Goal: Task Accomplishment & Management: Manage account settings

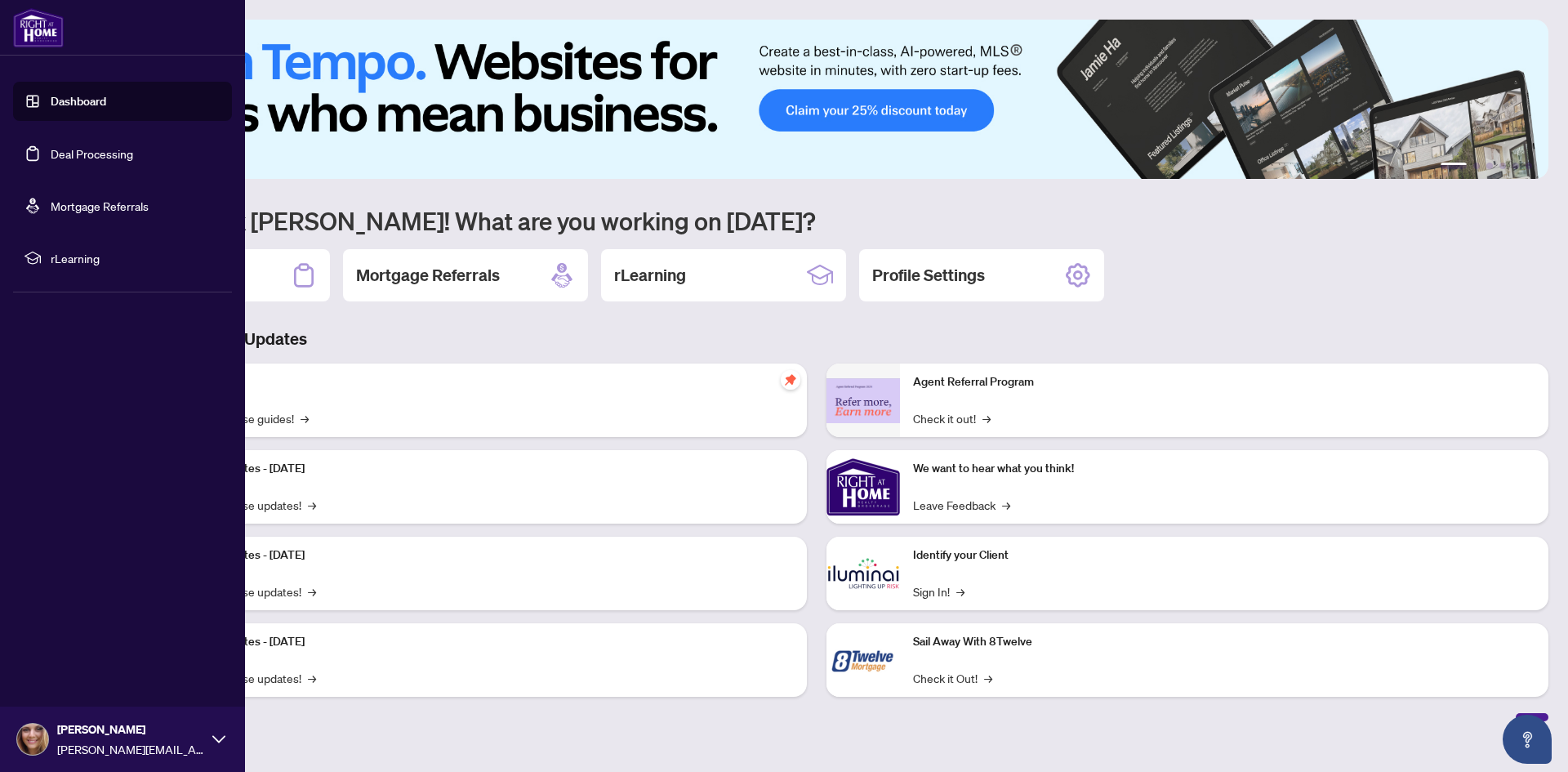
click at [73, 123] on ul "Dashboard Deal Processing Mortgage Referrals rLearning" at bounding box center [123, 180] width 219 height 196
click at [73, 104] on link "Dashboard" at bounding box center [79, 101] width 56 height 14
click at [77, 109] on link "Dashboard" at bounding box center [79, 101] width 56 height 14
click at [89, 151] on link "Deal Processing" at bounding box center [92, 153] width 83 height 14
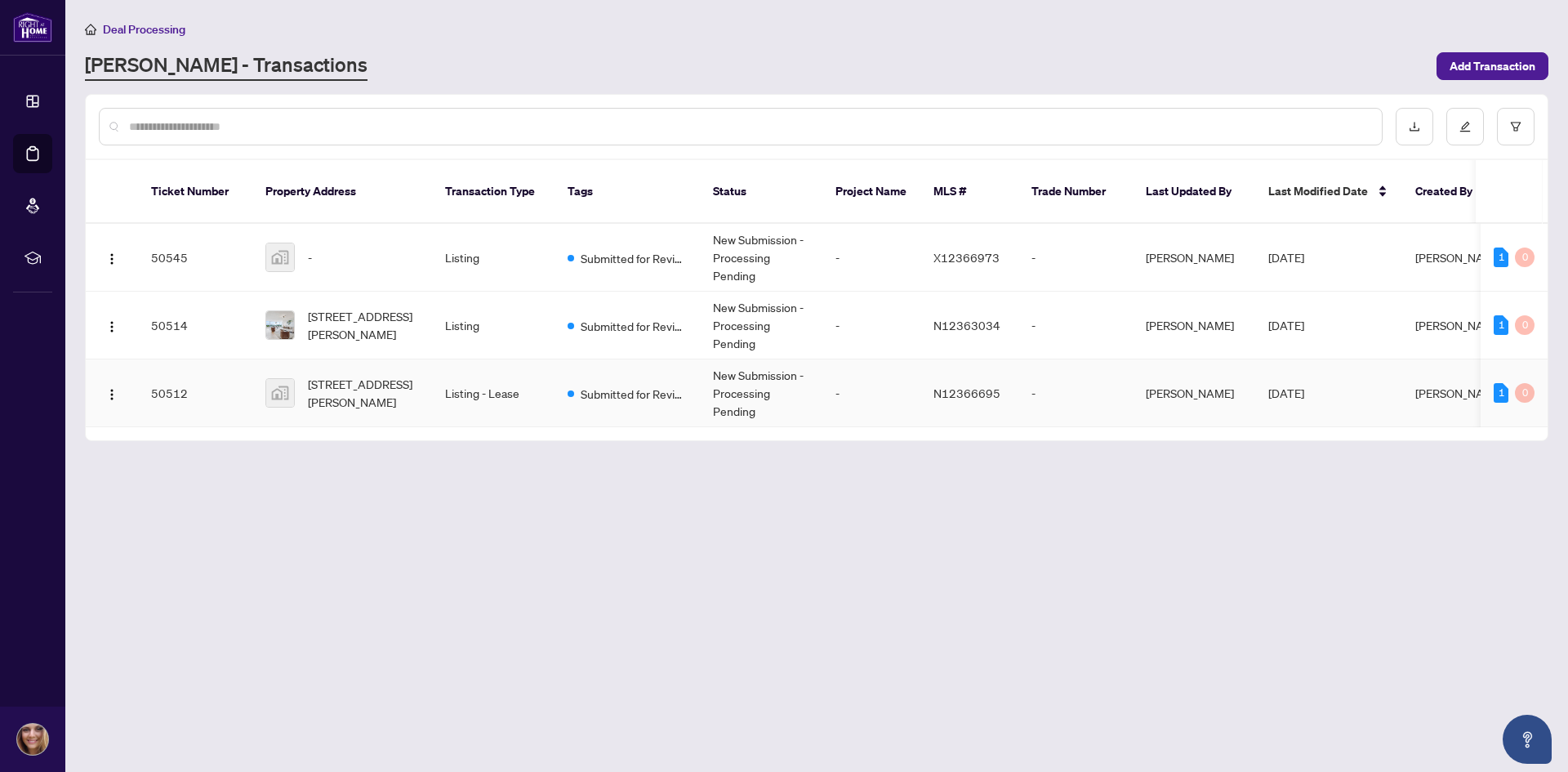
click at [1435, 386] on span "[PERSON_NAME]" at bounding box center [1459, 392] width 88 height 14
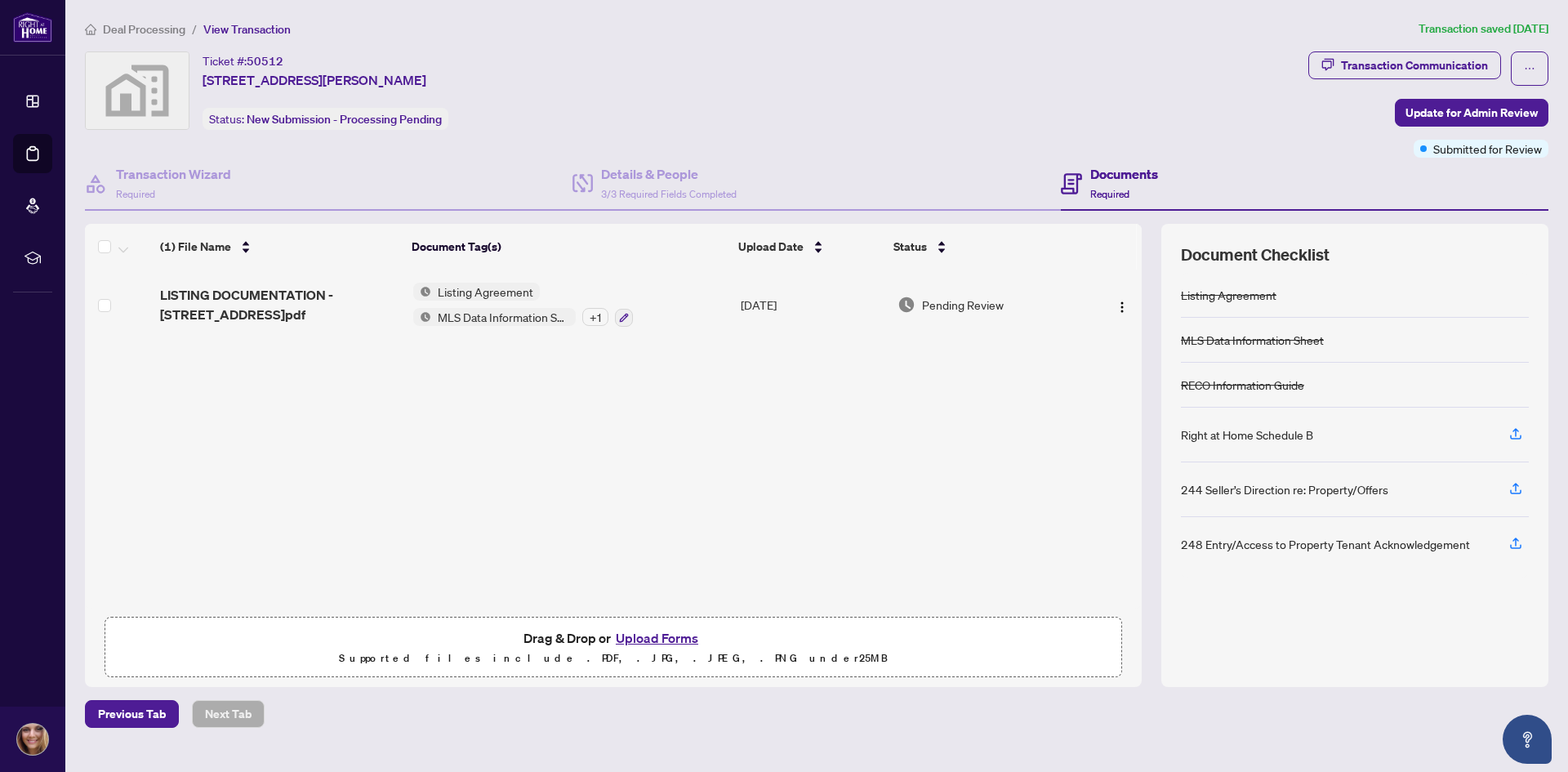
click at [686, 635] on button "Upload Forms" at bounding box center [657, 637] width 92 height 21
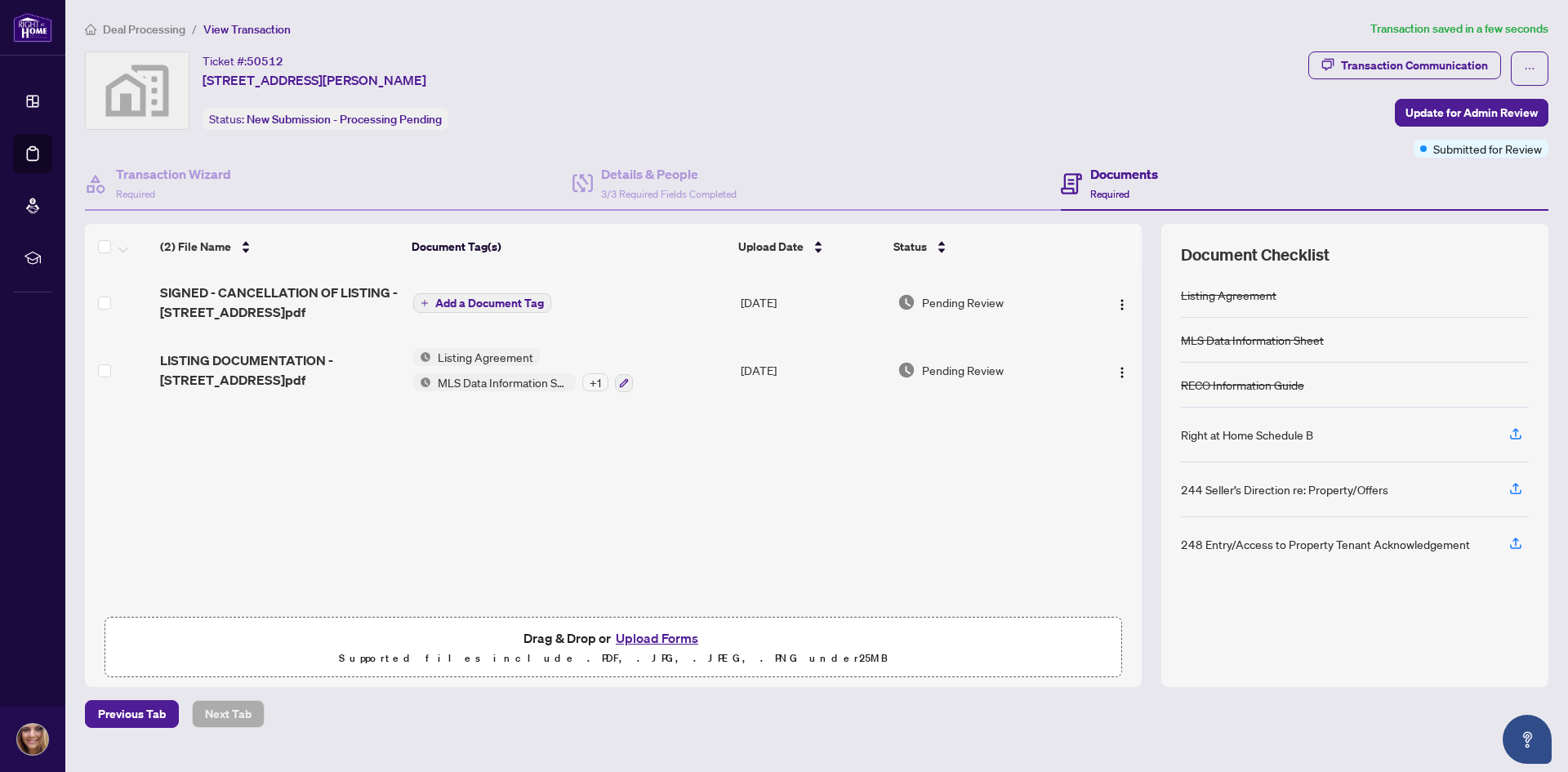
click at [494, 305] on span "Add a Document Tag" at bounding box center [489, 303] width 109 height 12
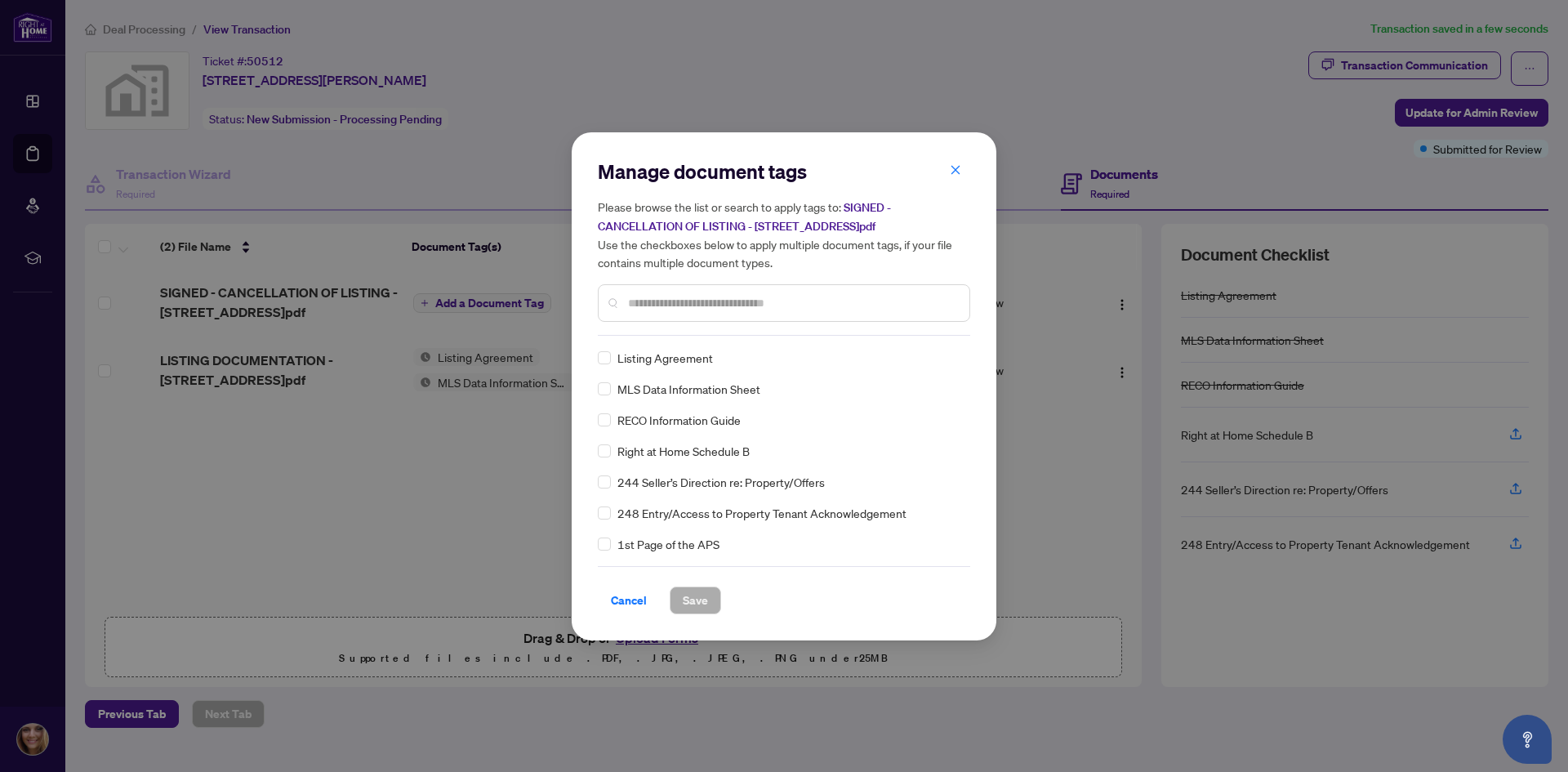
click at [643, 305] on input "text" at bounding box center [791, 303] width 328 height 18
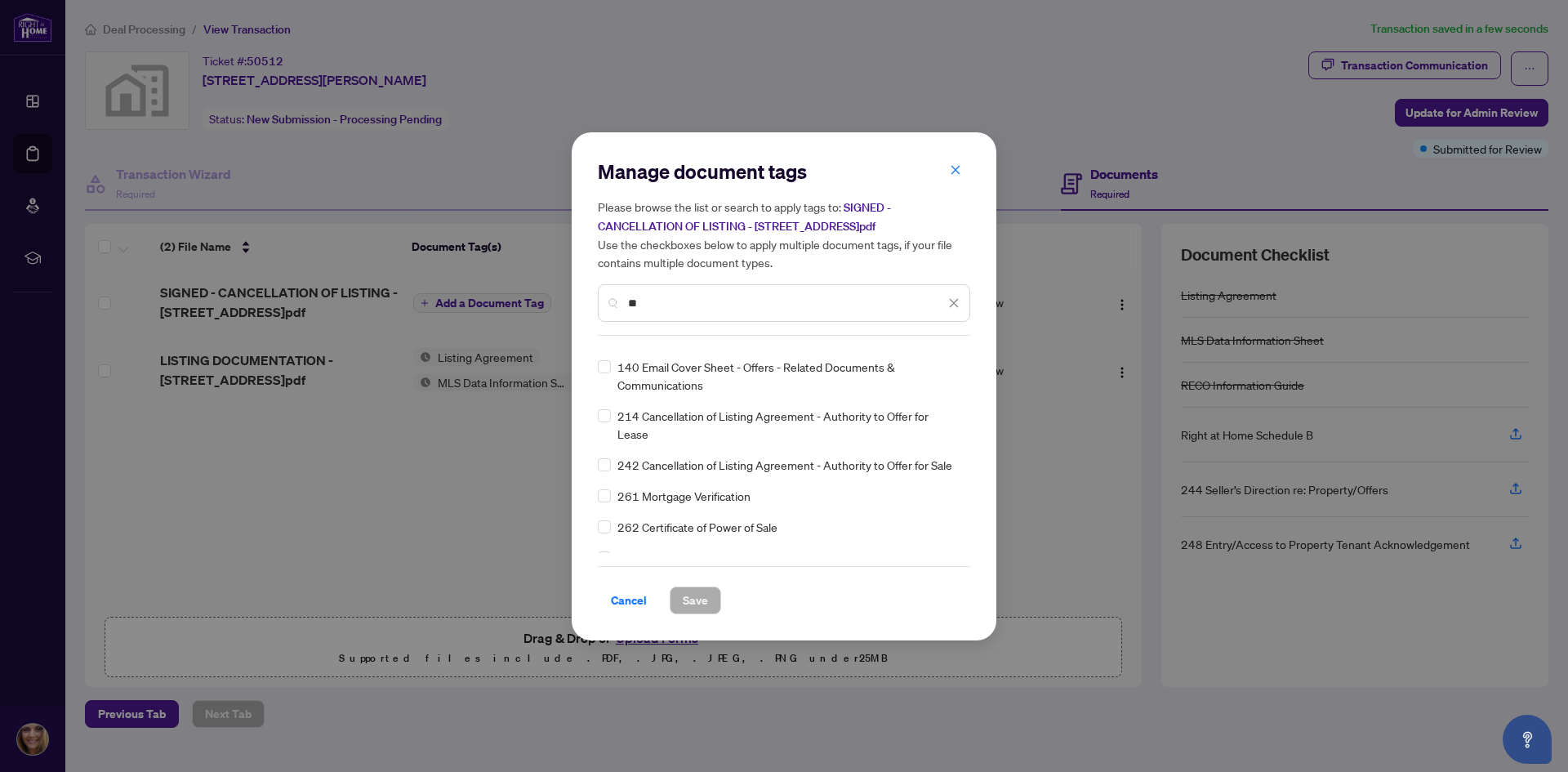
scroll to position [163, 0]
type input "**"
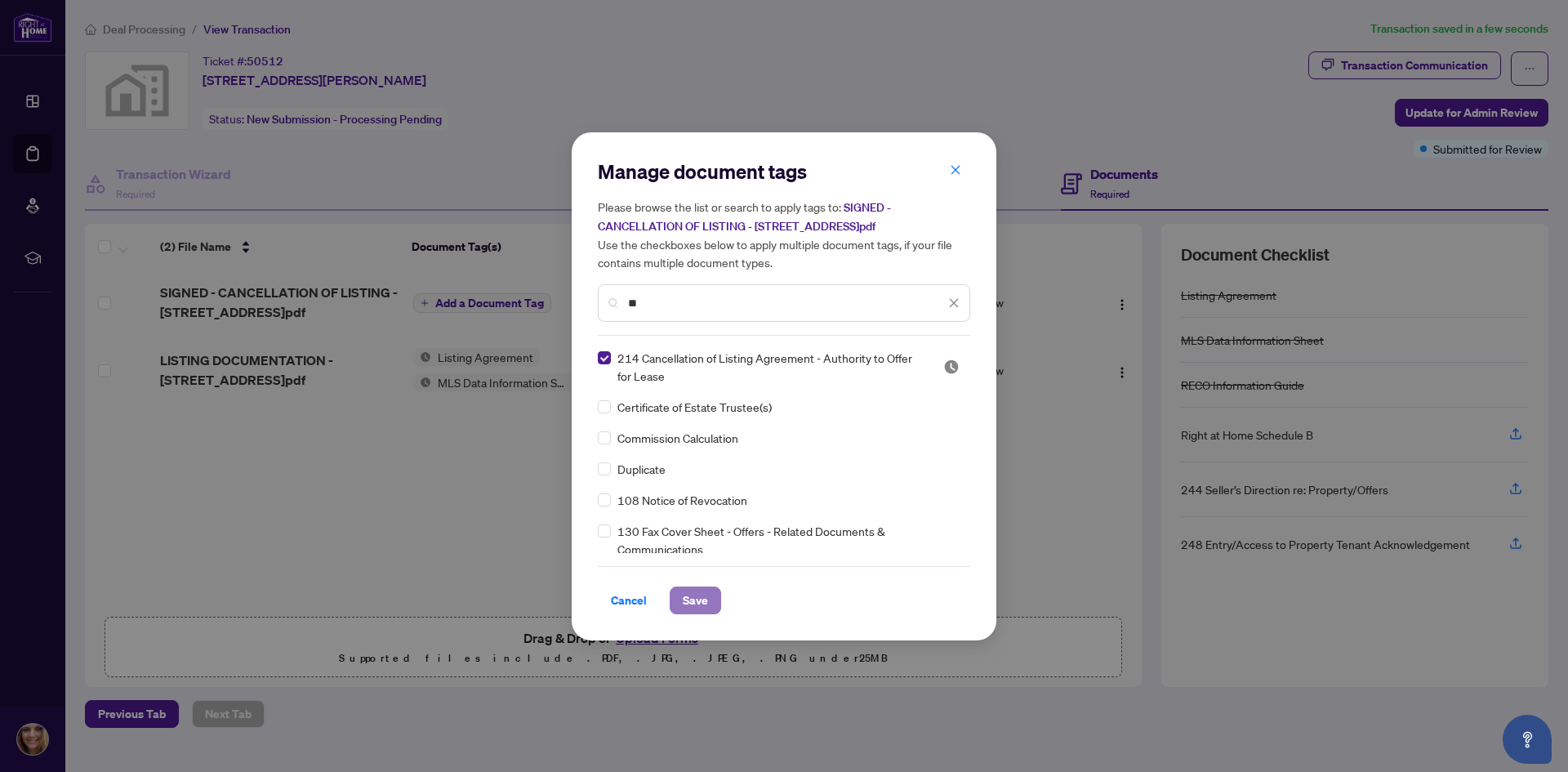
click at [704, 603] on span "Save" at bounding box center [695, 600] width 25 height 26
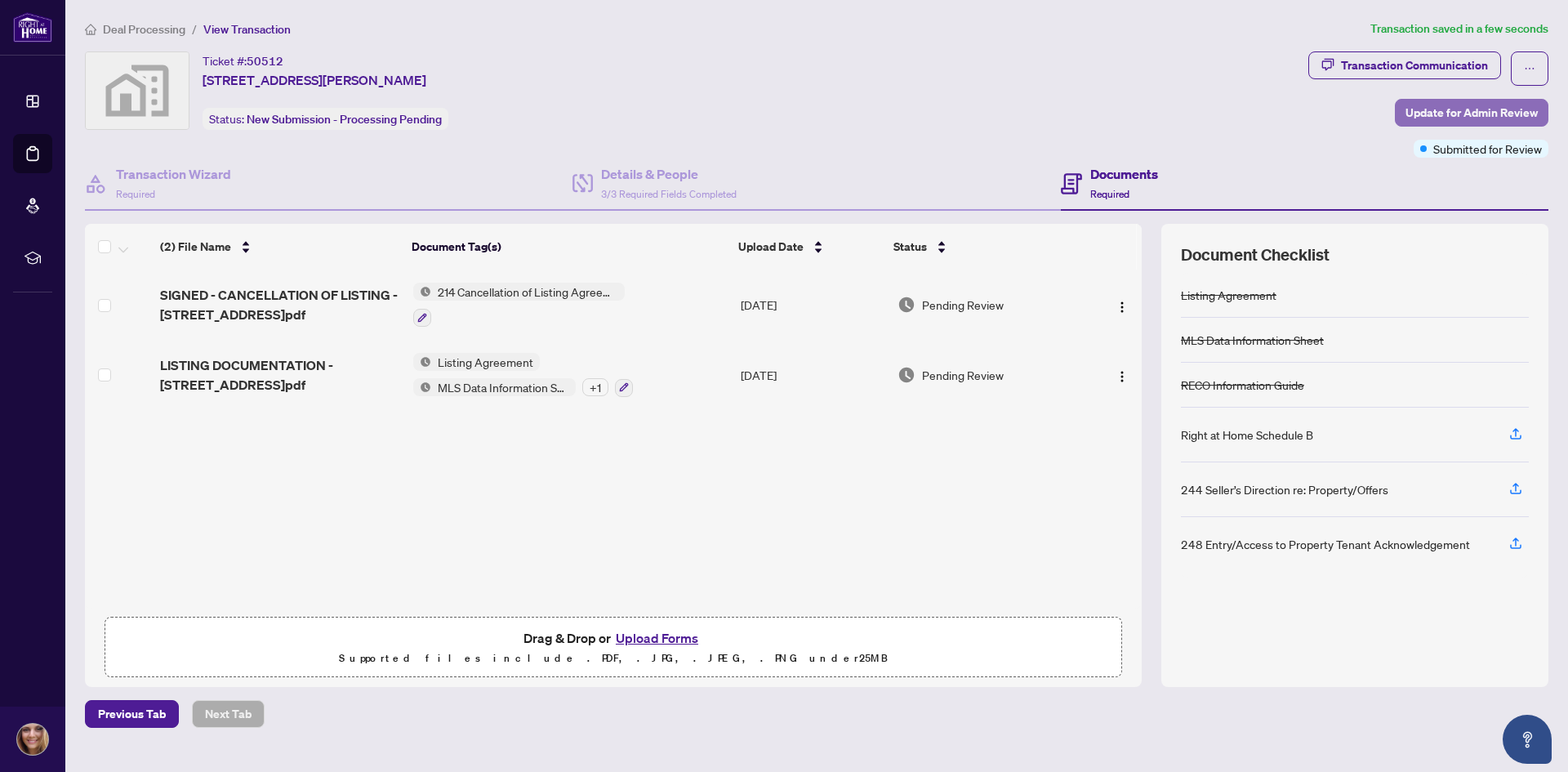
click at [1416, 114] on span "Update for Admin Review" at bounding box center [1472, 112] width 133 height 26
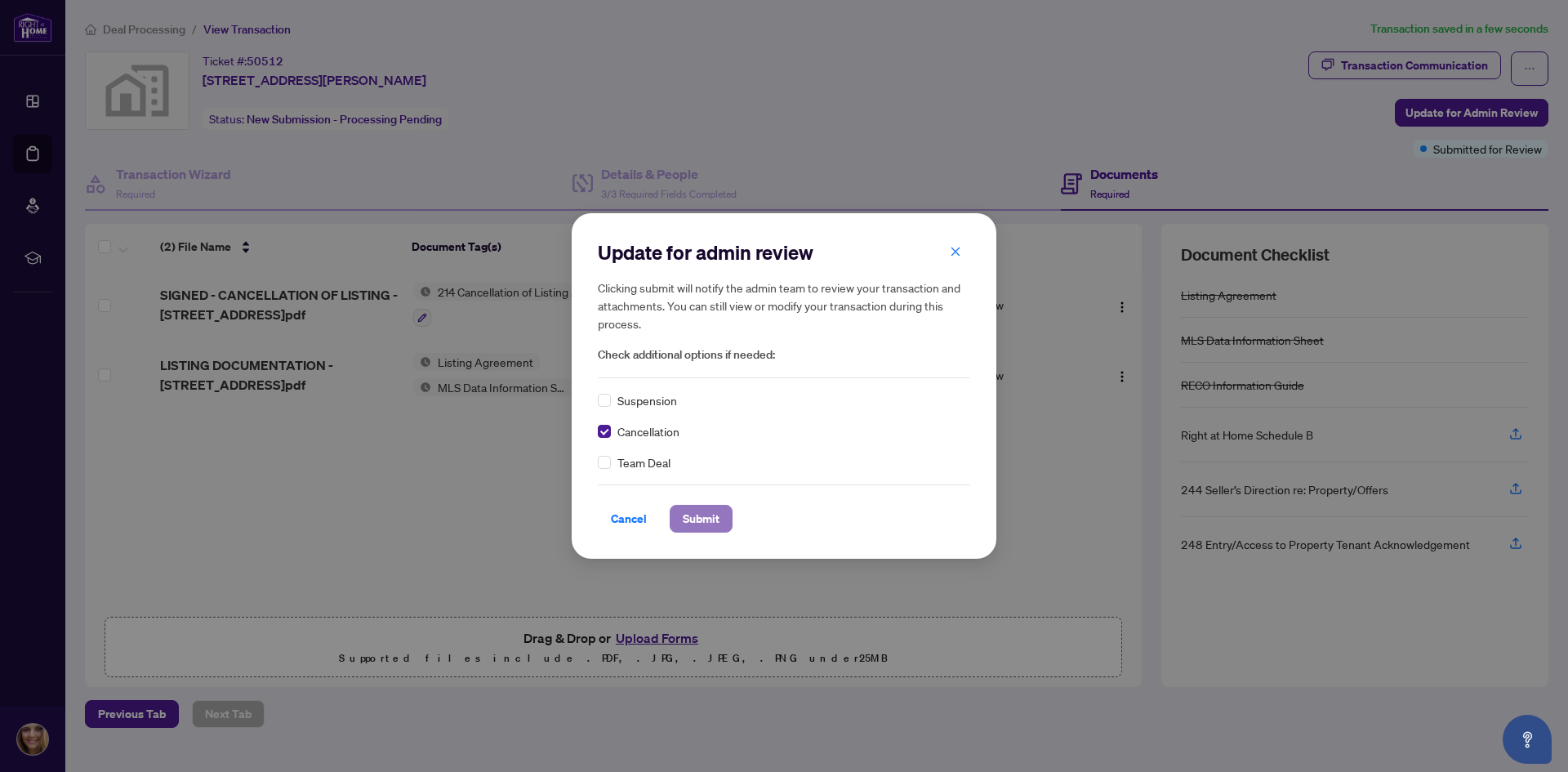
click at [700, 519] on span "Submit" at bounding box center [701, 518] width 37 height 26
